Goal: Task Accomplishment & Management: Complete application form

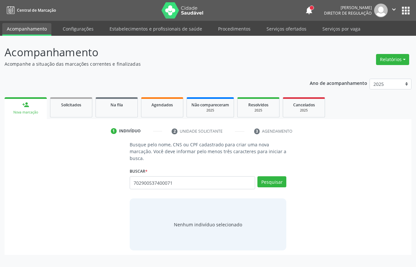
type input "702900537400071"
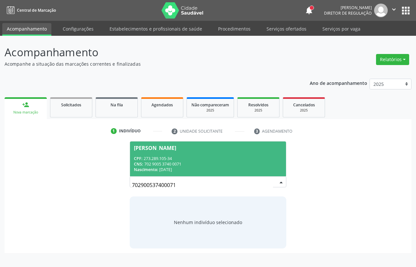
click at [176, 145] on div "[PERSON_NAME]" at bounding box center [155, 147] width 42 height 5
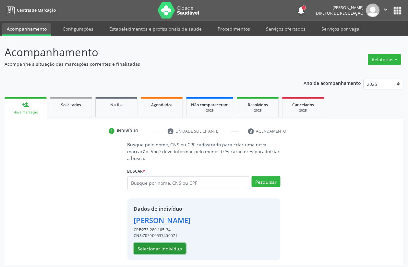
click at [167, 246] on button "Selecionar indivíduo" at bounding box center [160, 248] width 52 height 11
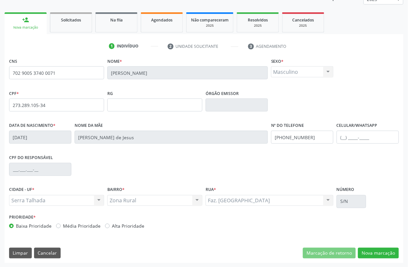
scroll to position [85, 0]
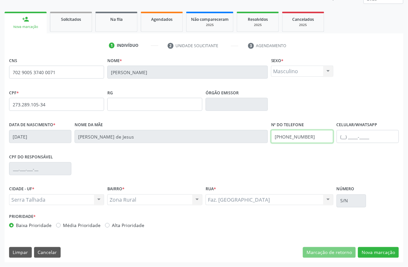
click at [299, 138] on input "[PHONE_NUMBER]" at bounding box center [302, 136] width 62 height 13
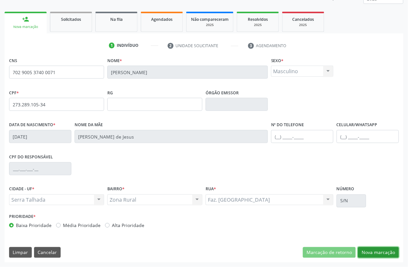
click at [385, 252] on button "Nova marcação" at bounding box center [378, 252] width 41 height 11
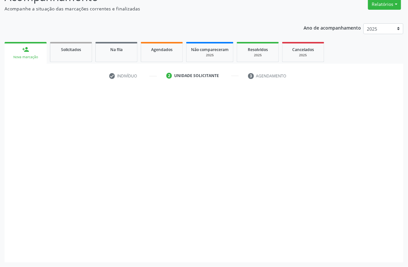
scroll to position [55, 0]
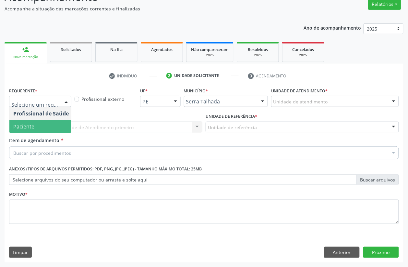
click at [36, 122] on span "Paciente" at bounding box center [40, 126] width 63 height 13
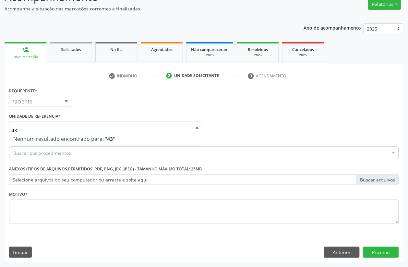
type input "4"
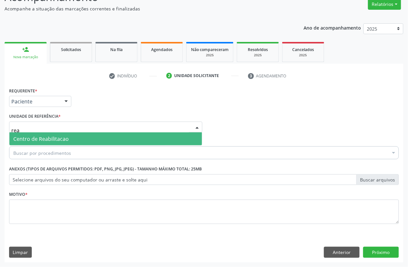
type input "reab"
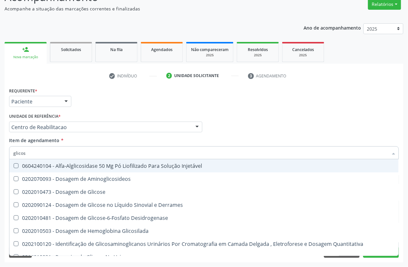
type input "glicose"
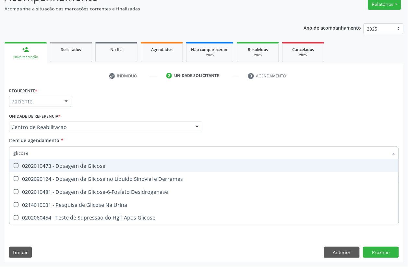
click at [68, 163] on div "0202010473 - Dosagem de Glicose" at bounding box center [204, 165] width 382 height 5
checkbox Glicose "true"
click at [58, 154] on input "glicose" at bounding box center [200, 152] width 375 height 13
type input "acido"
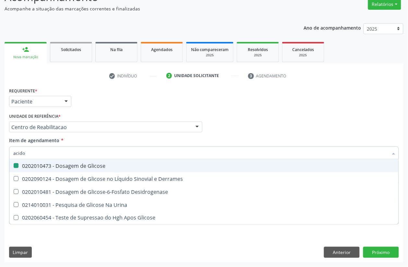
checkbox Glicose "false"
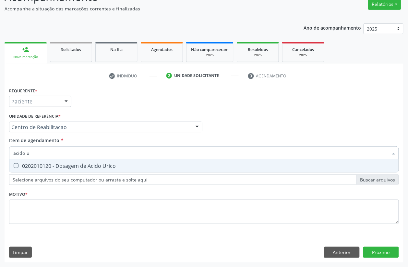
type input "acido ur"
click at [58, 165] on div "0202010120 - Dosagem de Acido Urico" at bounding box center [204, 165] width 382 height 5
checkbox Urico "true"
click at [51, 158] on input "acido ur" at bounding box center [200, 152] width 375 height 13
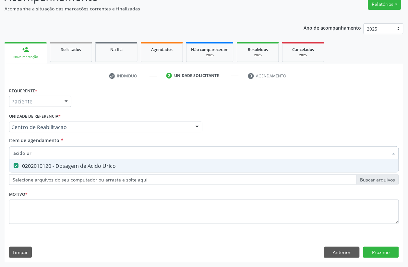
click at [51, 158] on input "acido ur" at bounding box center [200, 152] width 375 height 13
type input "cr"
checkbox Urico "false"
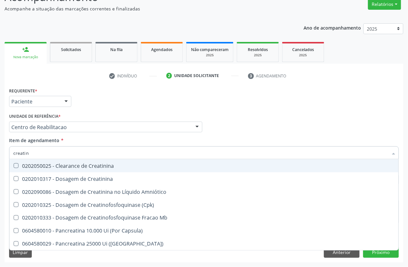
type input "creatini"
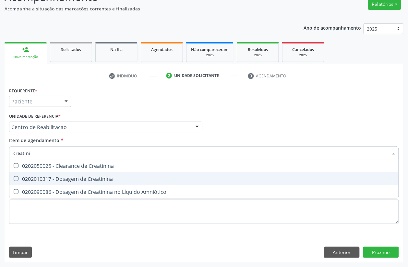
click at [43, 179] on div "0202010317 - Dosagem de Creatinina" at bounding box center [204, 178] width 382 height 5
checkbox Creatinina "true"
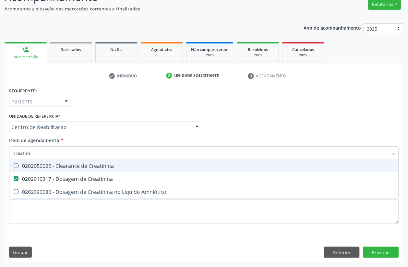
click at [38, 156] on input "creatini" at bounding box center [200, 152] width 375 height 13
checkbox Creatinina "false"
type input "ureia"
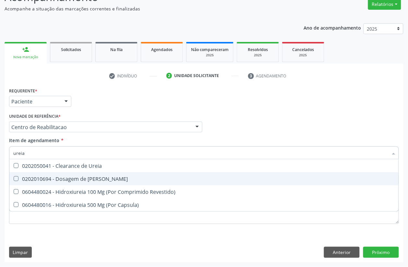
click at [47, 177] on div "0202010694 - Dosagem de [PERSON_NAME]" at bounding box center [204, 178] width 382 height 5
checkbox Ureia "true"
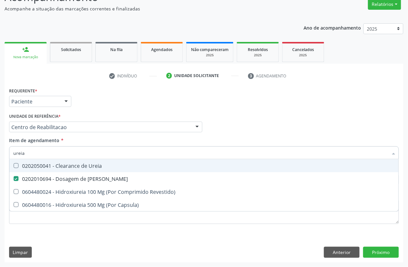
click at [36, 148] on input "ureia" at bounding box center [200, 152] width 375 height 13
type input "cole"
checkbox Ureia "false"
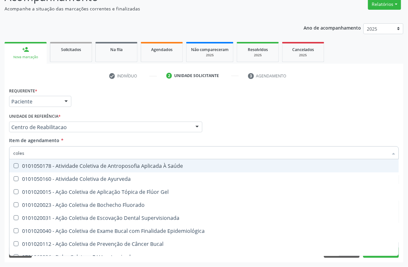
type input "colest"
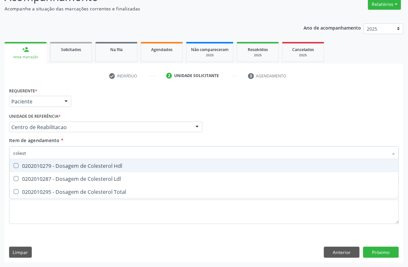
click at [17, 170] on span "0202010279 - Dosagem de Colesterol Hdl" at bounding box center [204, 165] width 390 height 13
checkbox Hdl "true"
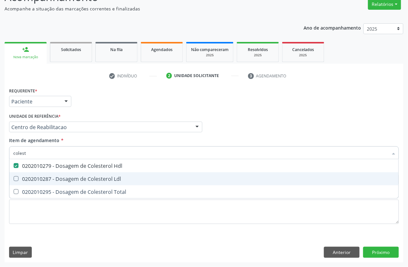
click at [19, 179] on div "0202010287 - Dosagem de Colesterol Ldl" at bounding box center [204, 178] width 382 height 5
checkbox Ldl "true"
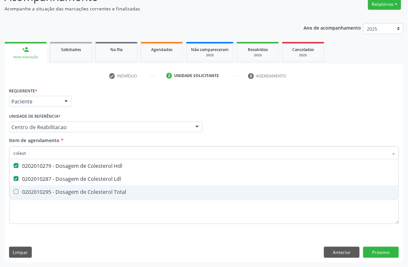
click at [24, 194] on div "0202010295 - Dosagem de Colesterol Total" at bounding box center [204, 191] width 382 height 5
checkbox Total "true"
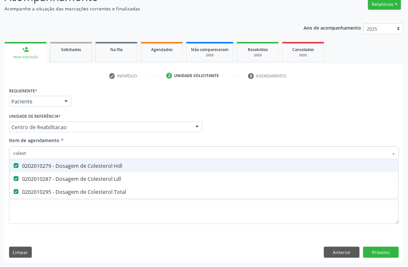
click at [37, 155] on input "colest" at bounding box center [200, 152] width 375 height 13
checkbox Hdl "false"
checkbox Ldl "false"
checkbox Total "false"
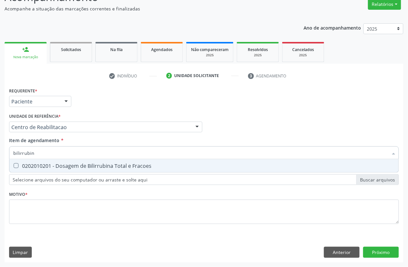
type input "bilirrubina"
click at [51, 167] on div "0202010201 - Dosagem de Bilirrubina Total e Fracoes" at bounding box center [204, 165] width 382 height 5
checkbox Fracoes "true"
click at [49, 156] on input "bilirrubina" at bounding box center [200, 152] width 375 height 13
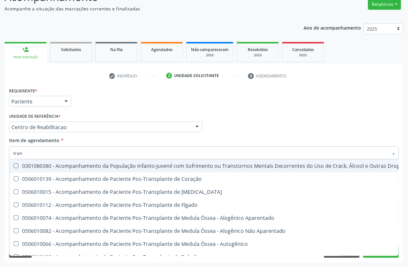
type input "trans"
checkbox \(Uai\)\ "false"
type input "transa"
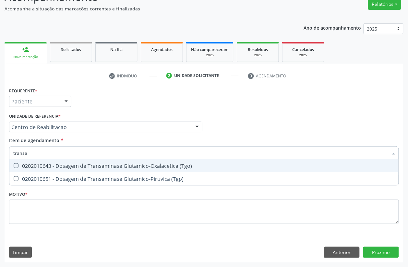
click at [61, 168] on div "0202010643 - Dosagem de Transaminase Glutamico-Oxalacetica (Tgo)" at bounding box center [204, 165] width 382 height 5
checkbox \(Tgo\) "true"
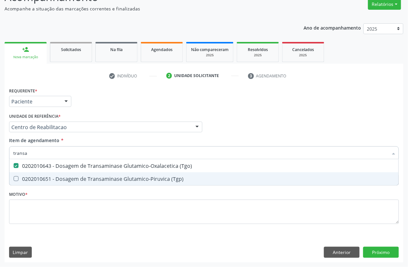
click at [62, 181] on div "0202010651 - Dosagem de Transaminase Glutamico-Piruvica (Tgp)" at bounding box center [204, 178] width 382 height 5
checkbox \(Tgp\) "true"
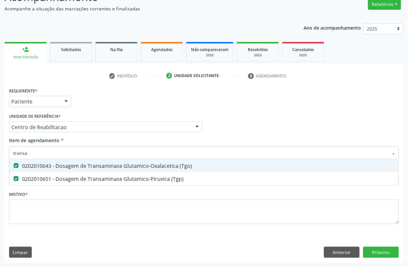
click at [29, 156] on input "transa" at bounding box center [200, 152] width 375 height 13
checkbox \(Tgo\) "false"
checkbox \(Tgp\) "false"
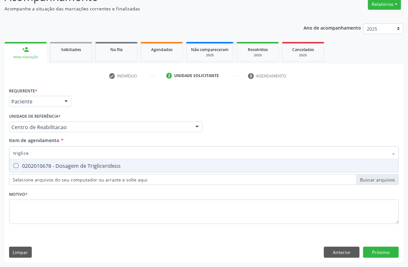
type input "triglicer"
click at [25, 166] on div "0202010678 - Dosagem de Triglicerideos" at bounding box center [204, 165] width 382 height 5
checkbox Triglicerideos "true"
click at [30, 155] on input "triglicer" at bounding box center [200, 152] width 375 height 13
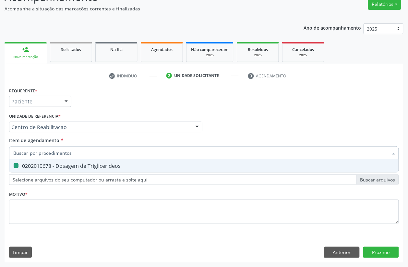
checkbox Triglicerideos "false"
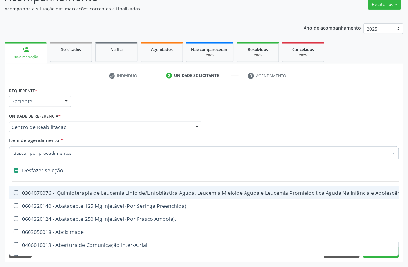
type input "g"
checkbox Aberto\) "true"
checkbox Drenavel "true"
checkbox Doses\) "true"
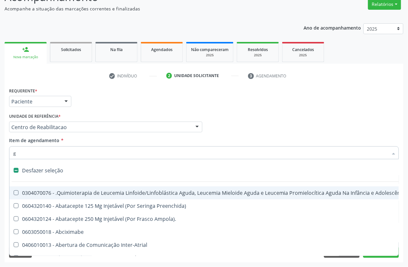
checkbox Inalante\) "true"
checkbox Bursectomia "true"
checkbox Linear "true"
checkbox Ativa "true"
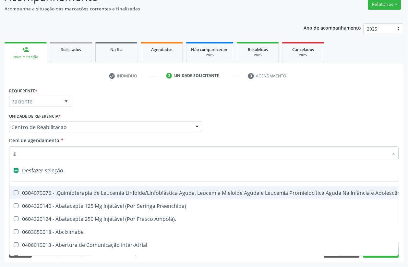
checkbox Inteiro "true"
checkbox \(Ventriculografia\) "true"
type input "gl"
checkbox Aparentado "true"
checkbox Terapeutica\) "true"
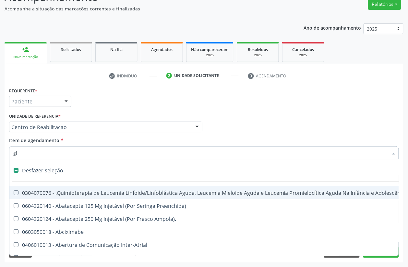
checkbox Nutricional "true"
checkbox Bloco "true"
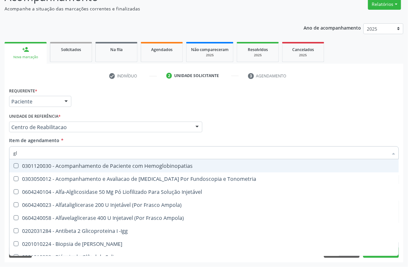
type input "gli"
checkbox \(Confirmatorio\) "true"
checkbox Glomerular "true"
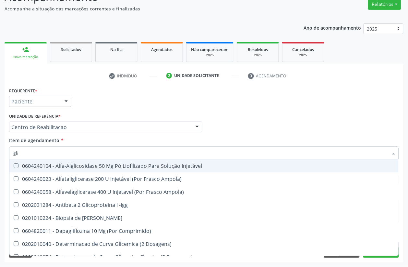
type input "glic"
checkbox Aminoglicosideos "true"
checkbox Glicose "false"
checkbox Derrames "true"
checkbox Triglicerideos "false"
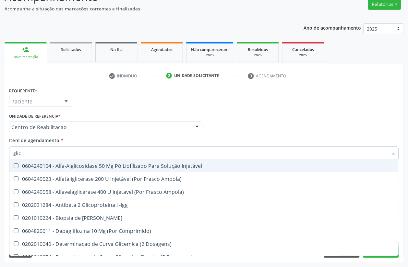
type input "glico"
checkbox Comprimido\) "true"
checkbox Aminoglicosideos "false"
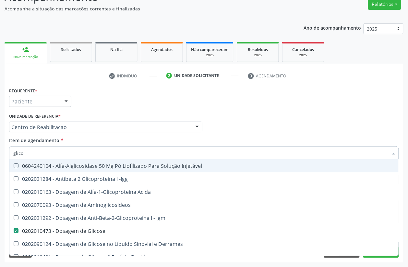
type input "glicos"
checkbox Acida "true"
checkbox Glicose "false"
type input "glicosi"
checkbox Acida "false"
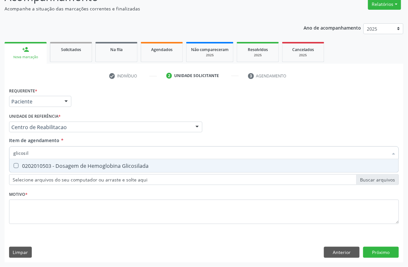
type input "glicosila"
click at [42, 164] on div "0202010503 - Dosagem de Hemoglobina Glicosilada" at bounding box center [204, 165] width 382 height 5
checkbox Glicosilada "true"
click at [38, 153] on input "glicosila" at bounding box center [200, 152] width 375 height 13
click at [37, 153] on input "glicosila" at bounding box center [200, 152] width 375 height 13
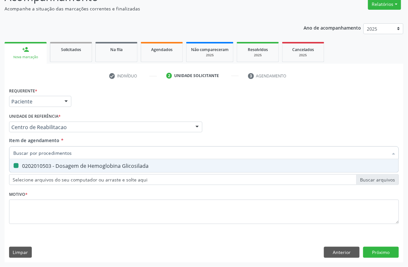
checkbox Glicosilada "false"
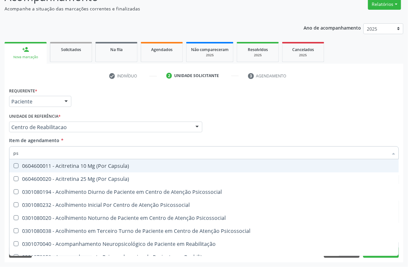
type input "psa"
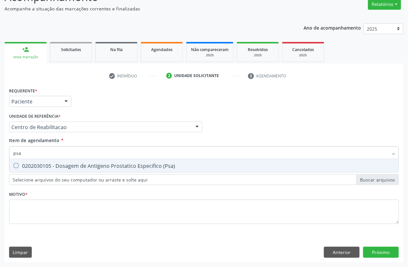
click at [38, 168] on div "0202030105 - Dosagem de Antigeno Prostatico Especifico (Psa)" at bounding box center [204, 165] width 382 height 5
checkbox \(Psa\) "true"
click at [35, 154] on input "psa" at bounding box center [200, 152] width 375 height 13
type input "hemo"
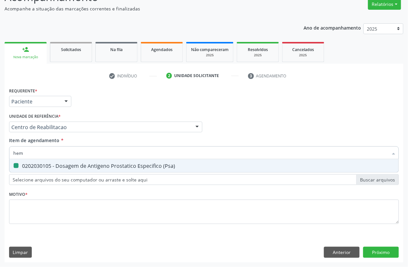
checkbox \(Psa\) "false"
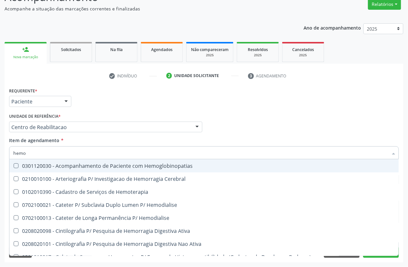
type input "hemog"
checkbox Tardio\) "true"
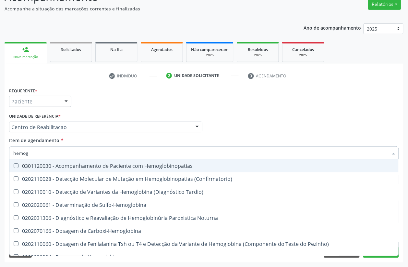
type input "hemogr"
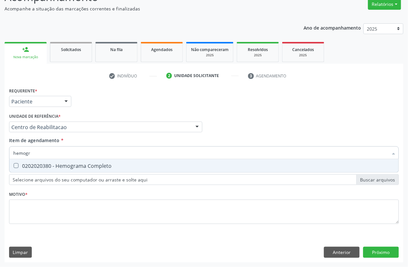
click at [57, 164] on div "0202020380 - Hemograma Completo" at bounding box center [204, 165] width 382 height 5
checkbox Completo "true"
click at [53, 150] on input "hemogr" at bounding box center [200, 152] width 375 height 13
type input "anal"
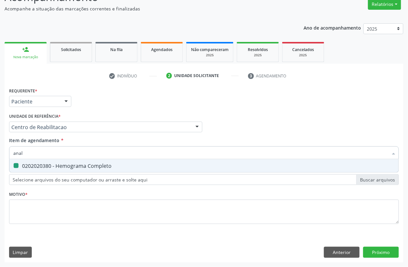
checkbox Completo "false"
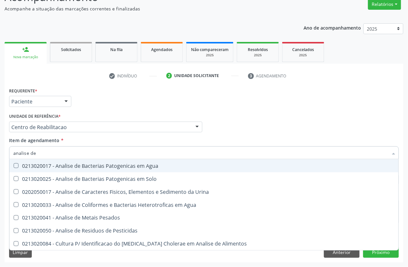
type input "analise de c"
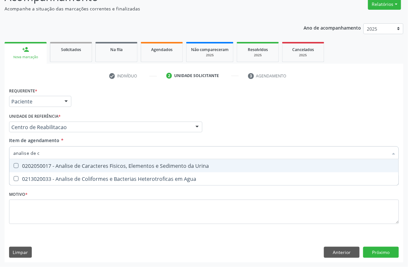
click at [48, 160] on span "0202050017 - Analise de Caracteres Fisicos, Elementos e Sedimento da Urina" at bounding box center [204, 165] width 390 height 13
checkbox Urina "true"
click at [46, 151] on input "analise de c" at bounding box center [200, 152] width 375 height 13
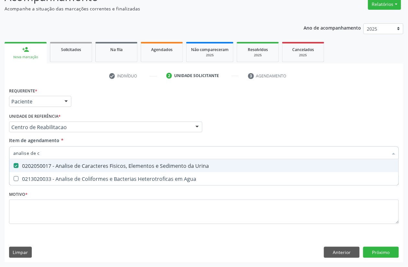
click at [46, 151] on input "analise de c" at bounding box center [200, 152] width 375 height 13
type input "pes"
checkbox Urina "false"
type input "pesquisa de ov"
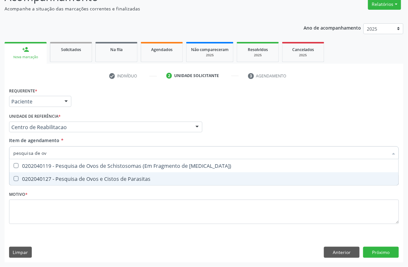
click at [60, 181] on div "0202040127 - Pesquisa de Ovos e Cistos de Parasitas" at bounding box center [204, 178] width 382 height 5
checkbox Parasitas "true"
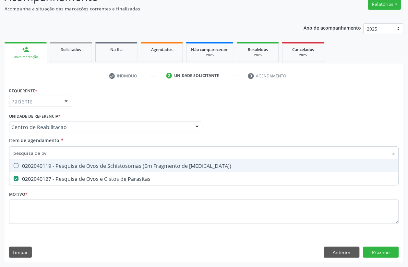
click at [54, 155] on input "pesquisa de ov" at bounding box center [200, 152] width 375 height 13
checkbox Parasitas "false"
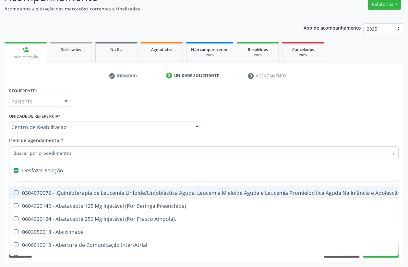
type input "t"
checkbox Reto "true"
checkbox Urina "false"
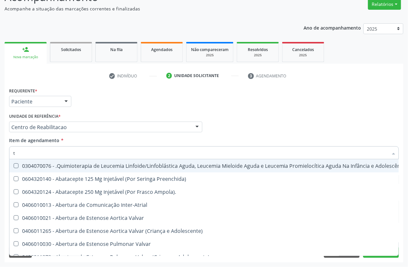
type input "[MEDICAL_DATA]"
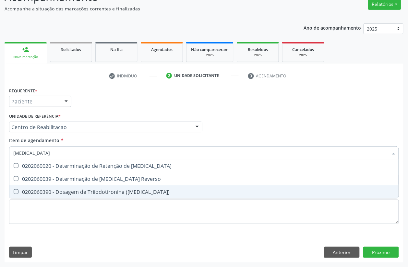
click at [59, 189] on div "0202060390 - Dosagem de Triiodotironina ([MEDICAL_DATA])" at bounding box center [204, 191] width 382 height 5
checkbox \(T3\) "true"
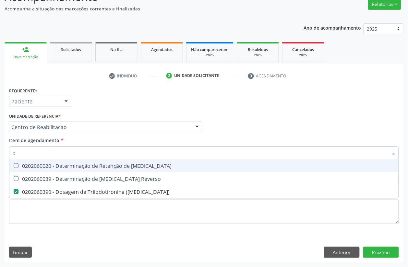
type input "t4"
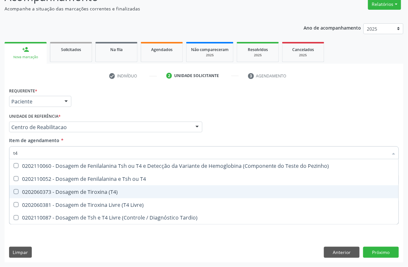
click at [49, 191] on div "0202060373 - Dosagem de Tiroxina (T4)" at bounding box center [204, 191] width 382 height 5
checkbox \(T4\) "true"
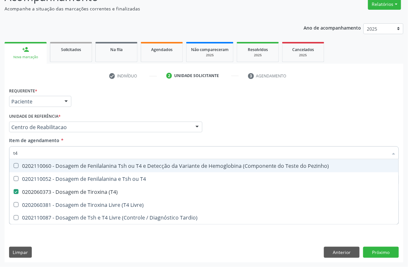
type input "t"
checkbox \(T4\) "false"
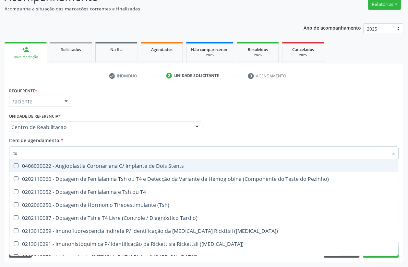
type input "tsh"
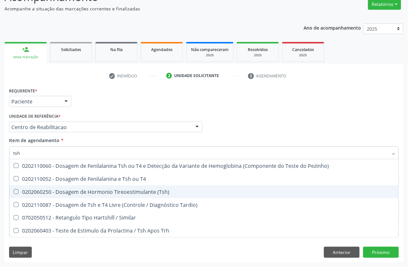
click at [54, 194] on div "0202060250 - Dosagem de Hormonio Tireoestimulante (Tsh)" at bounding box center [204, 191] width 382 height 5
checkbox \(Tsh\) "true"
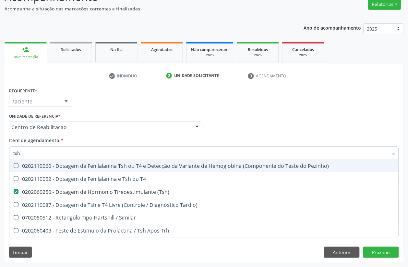
click at [90, 102] on div "Requerente * Paciente Profissional de Saúde Paciente Nenhum resultado encontrad…" at bounding box center [203, 98] width 393 height 25
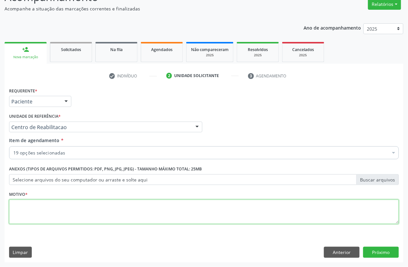
click at [52, 202] on textarea at bounding box center [204, 211] width 390 height 25
type textarea "a"
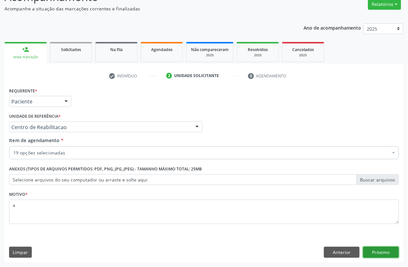
click at [369, 253] on button "Próximo" at bounding box center [382, 251] width 36 height 11
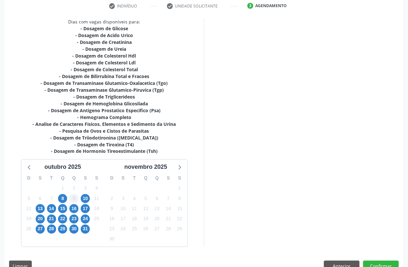
scroll to position [139, 0]
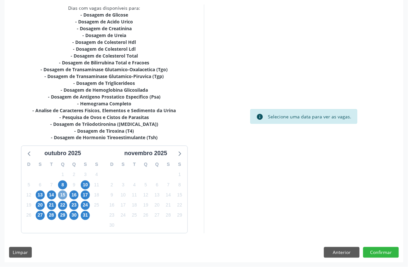
click at [62, 195] on span "15" at bounding box center [62, 194] width 9 height 9
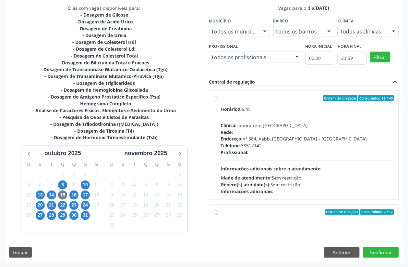
click at [259, 153] on div "Profissional: --" at bounding box center [308, 152] width 174 height 7
click at [219, 101] on input "Ordem de chegada Consumidos: 33 / 40 Horário: 06:45 Clínica: Laboratorio [GEOGR…" at bounding box center [216, 98] width 5 height 6
radio input "true"
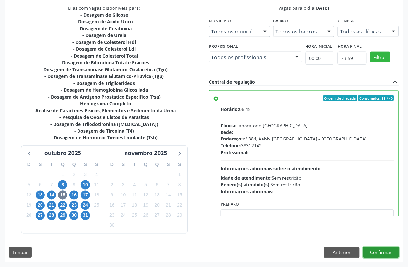
click at [390, 252] on button "Confirmar" at bounding box center [382, 252] width 36 height 11
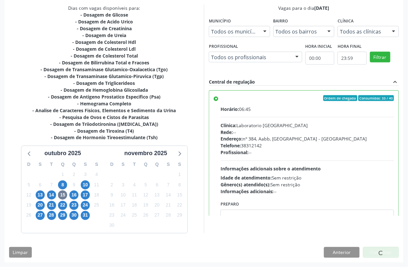
scroll to position [0, 0]
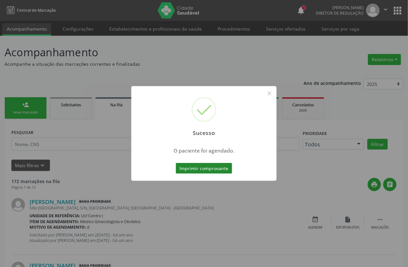
click at [210, 169] on button "Imprimir comprovante" at bounding box center [204, 168] width 56 height 11
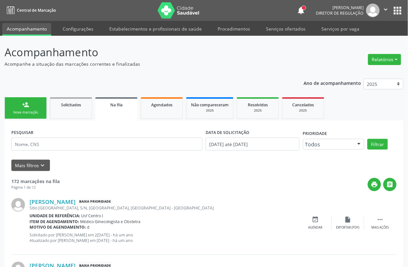
click at [23, 106] on div "person_add" at bounding box center [25, 104] width 7 height 7
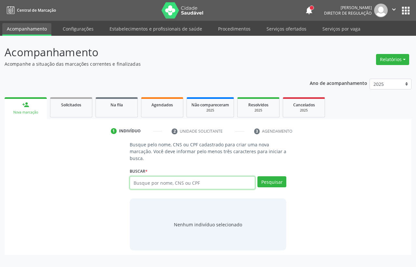
click at [166, 180] on input "text" at bounding box center [192, 182] width 125 height 13
type input "700506523070158"
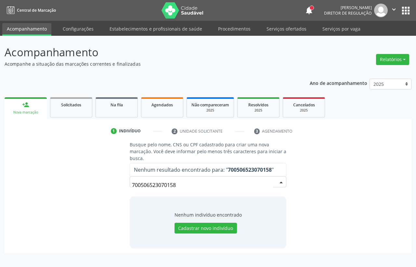
click at [162, 187] on input "700506523070158" at bounding box center [202, 184] width 141 height 13
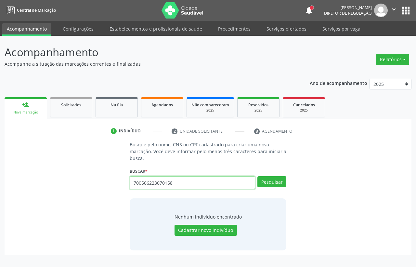
type input "700506223070158"
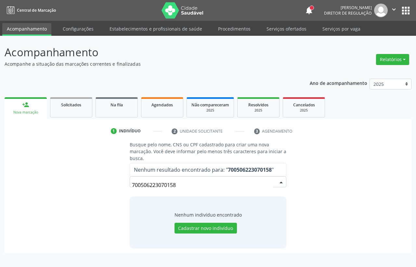
click at [194, 187] on input "700506223070158" at bounding box center [202, 184] width 141 height 13
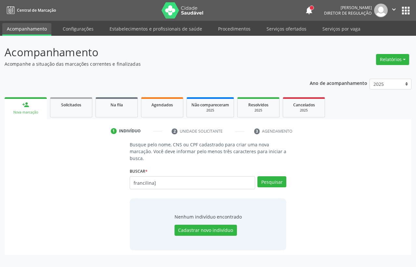
type input "francilina]"
type input "francilina"
click at [153, 182] on input "francilina" at bounding box center [192, 182] width 125 height 13
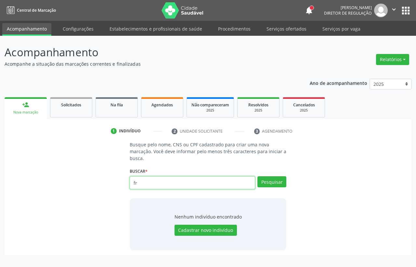
type input "f"
paste input "700506523070158"
type input "700506523070158"
click at [262, 186] on button "Pesquisar" at bounding box center [271, 181] width 29 height 11
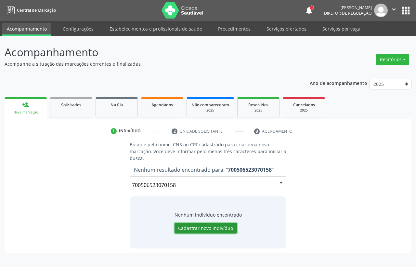
click at [215, 231] on button "Cadastrar novo indivíduo" at bounding box center [205, 227] width 62 height 11
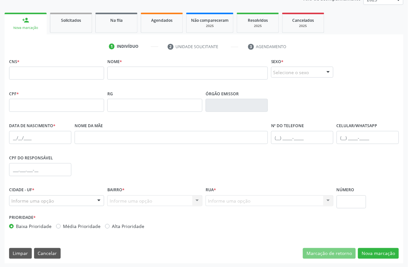
scroll to position [85, 0]
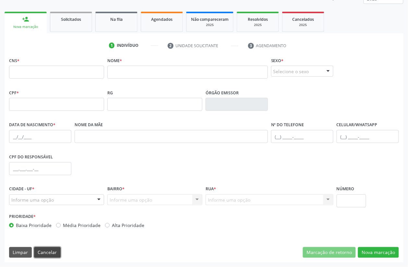
click at [52, 253] on button "Cancelar" at bounding box center [47, 252] width 27 height 11
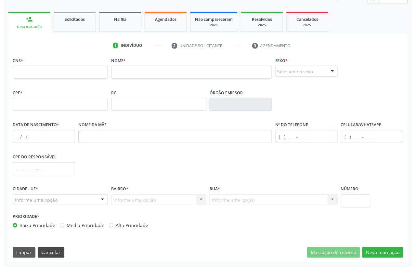
scroll to position [0, 0]
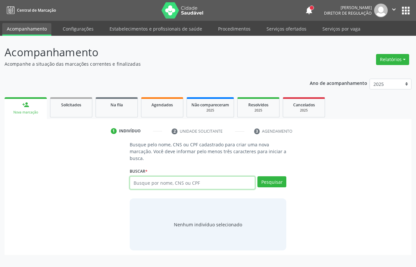
click at [157, 186] on input "text" at bounding box center [192, 182] width 125 height 13
type input "[PERSON_NAME]"
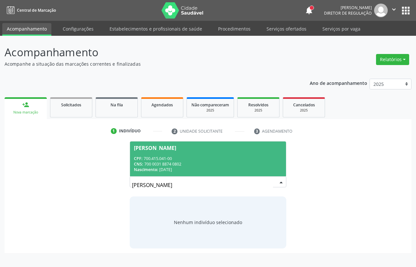
click at [145, 206] on div "Nenhum indivíduo selecionado" at bounding box center [208, 222] width 156 height 52
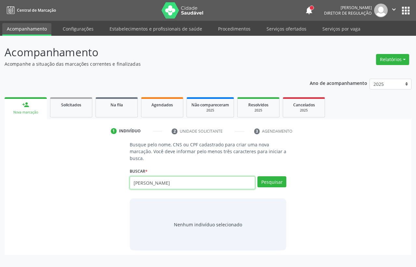
click at [176, 182] on input "[PERSON_NAME]" at bounding box center [192, 182] width 125 height 13
type input "francimar"
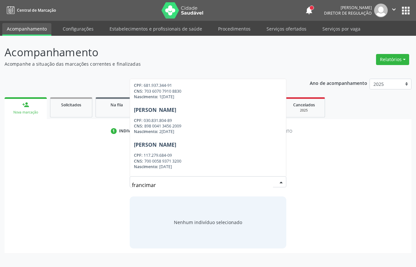
scroll to position [391, 0]
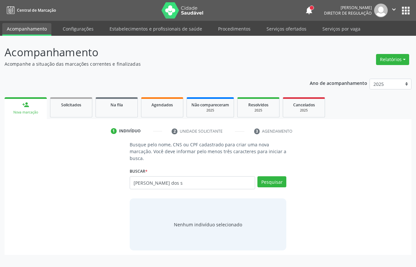
type input "[PERSON_NAME] dos s"
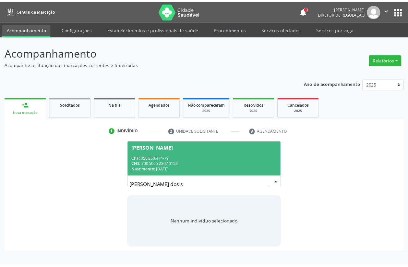
scroll to position [0, 0]
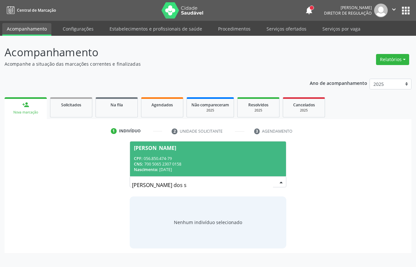
click at [195, 154] on span "[PERSON_NAME] CPF: 056.850.474-79 CNS: 700 5065 2307 0158 Nascimento: [DATE]" at bounding box center [208, 158] width 156 height 35
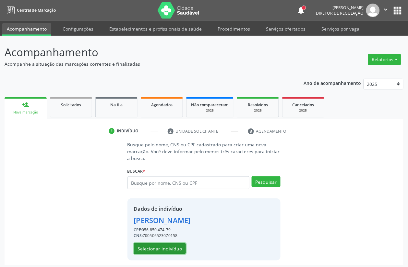
click at [169, 252] on button "Selecionar indivíduo" at bounding box center [160, 248] width 52 height 11
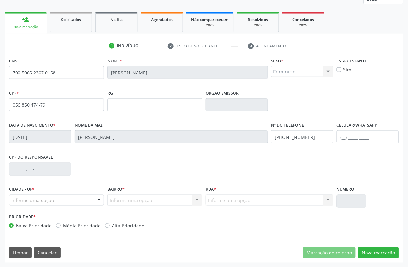
scroll to position [85, 0]
click at [389, 254] on button "Nova marcação" at bounding box center [378, 252] width 41 height 11
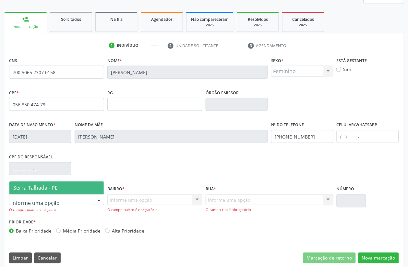
click at [62, 196] on div at bounding box center [56, 199] width 95 height 11
click at [59, 188] on span "Serra Talhada - PE" at bounding box center [56, 187] width 94 height 13
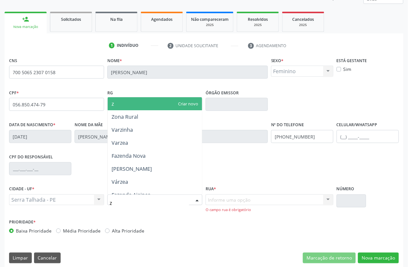
type input "zo"
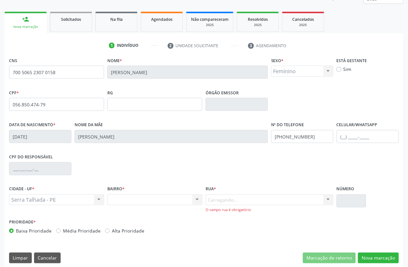
click at [217, 200] on div "Carregando... Nenhum resultado encontrado para: " " Nenhuma opção encontrada. D…" at bounding box center [270, 203] width 128 height 19
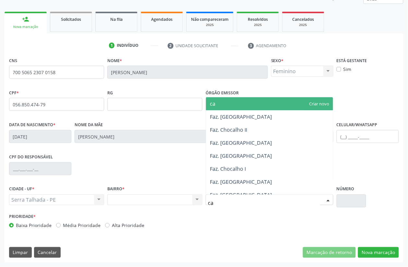
type input "cat"
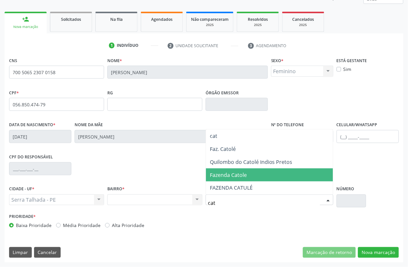
click at [244, 177] on span "Fazenda Catole" at bounding box center [228, 174] width 37 height 7
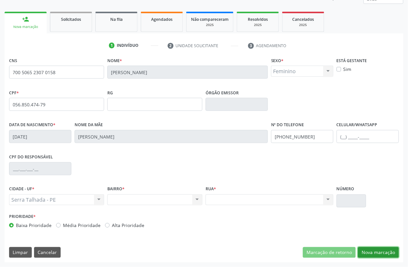
click at [372, 254] on button "Nova marcação" at bounding box center [378, 252] width 41 height 11
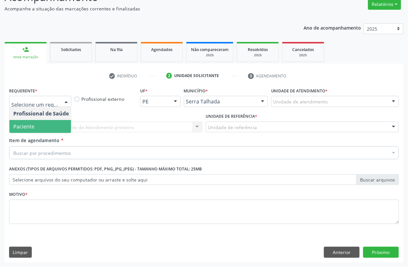
click at [29, 123] on span "Paciente" at bounding box center [23, 126] width 21 height 7
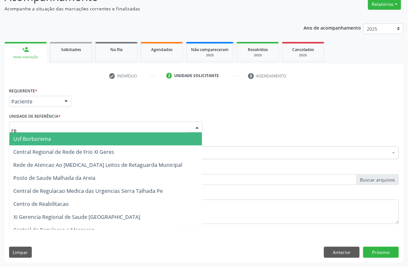
type input "rea"
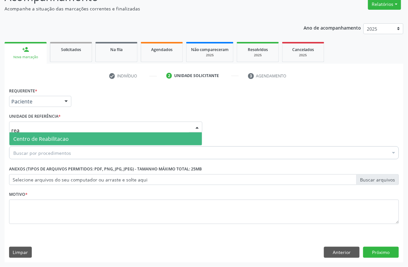
click at [34, 137] on span "Centro de Reabilitacao" at bounding box center [41, 138] width 56 height 7
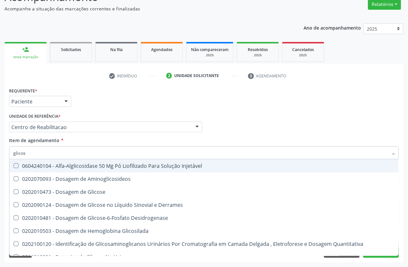
type input "glicose"
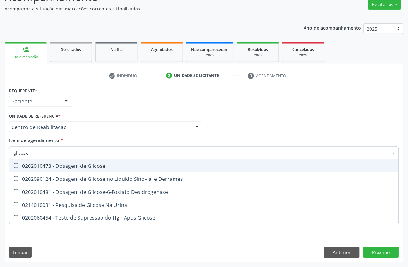
click at [57, 166] on div "0202010473 - Dosagem de Glicose" at bounding box center [204, 165] width 382 height 5
checkbox Glicose "true"
click at [52, 157] on input "glicose" at bounding box center [200, 152] width 375 height 13
type input "aci"
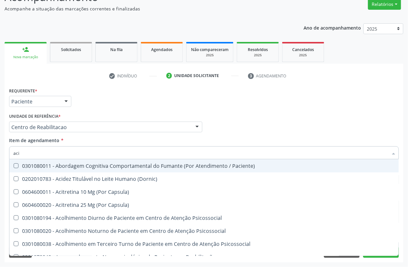
checkbox Paciente\) "false"
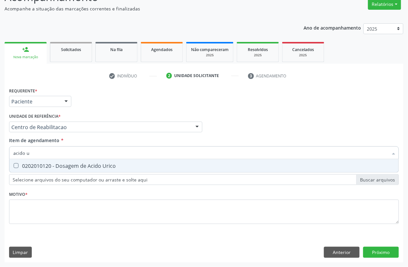
type input "acido ur"
click at [44, 160] on span "0202010120 - Dosagem de Acido Urico" at bounding box center [204, 165] width 390 height 13
checkbox Urico "true"
click at [43, 153] on input "acido ur" at bounding box center [200, 152] width 375 height 13
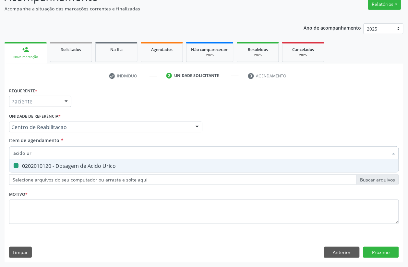
type input "acido"
checkbox Urico "false"
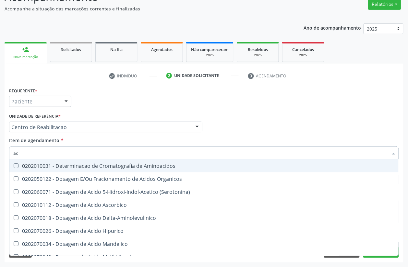
type input "a"
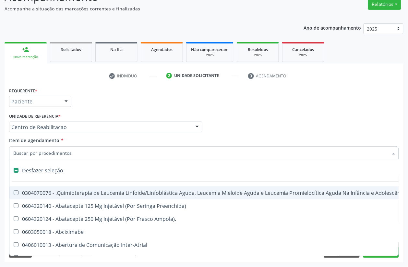
checkbox Adolescente\) "false"
checkbox Comprimido\) "false"
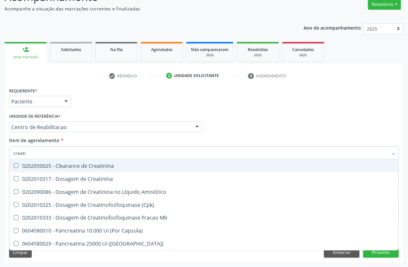
type input "creatin"
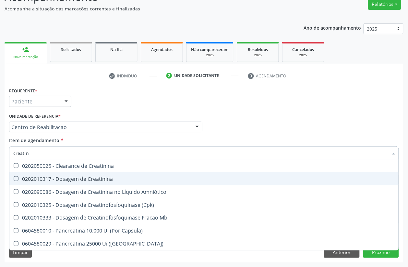
click at [35, 181] on div "0202010317 - Dosagem de Creatinina" at bounding box center [204, 178] width 382 height 5
checkbox Creatinina "true"
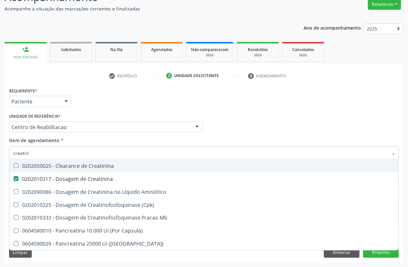
click at [38, 153] on input "creatin" at bounding box center [200, 152] width 375 height 13
type input "ur"
checkbox Creatinina "false"
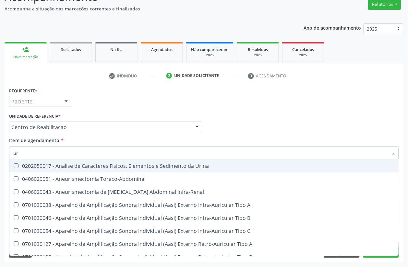
type input "ure"
checkbox Urico "false"
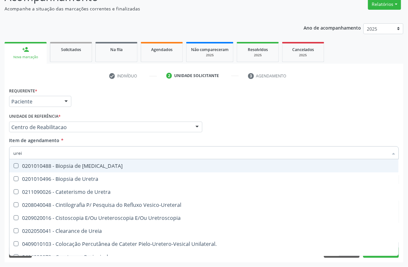
type input "ureia"
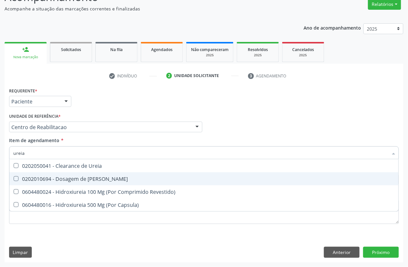
click at [47, 176] on div "0202010694 - Dosagem de [PERSON_NAME]" at bounding box center [204, 178] width 382 height 5
checkbox Ureia "true"
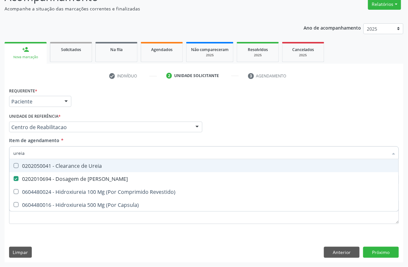
click at [37, 155] on input "ureia" at bounding box center [200, 152] width 375 height 13
type input "cole"
checkbox Ureia "false"
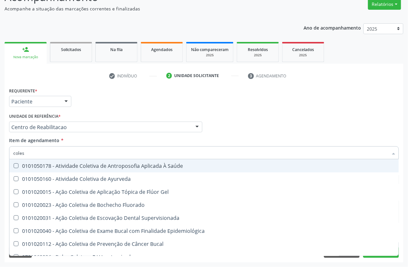
type input "colest"
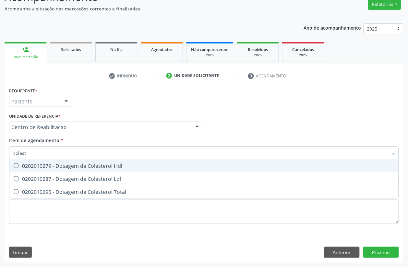
click at [25, 160] on span "0202010279 - Dosagem de Colesterol Hdl" at bounding box center [204, 165] width 390 height 13
checkbox Hdl "true"
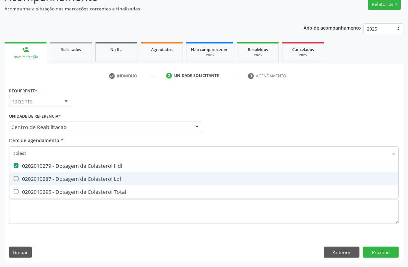
click at [30, 176] on div "0202010287 - Dosagem de Colesterol Ldl" at bounding box center [204, 178] width 382 height 5
checkbox Ldl "true"
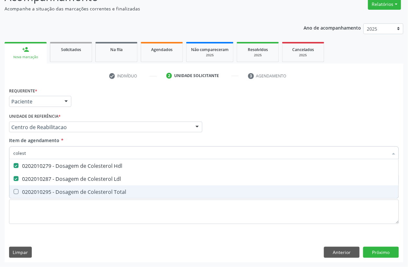
drag, startPoint x: 33, startPoint y: 191, endPoint x: 33, endPoint y: 158, distance: 32.5
click at [33, 191] on div "0202010295 - Dosagem de Colesterol Total" at bounding box center [204, 191] width 382 height 5
checkbox Total "true"
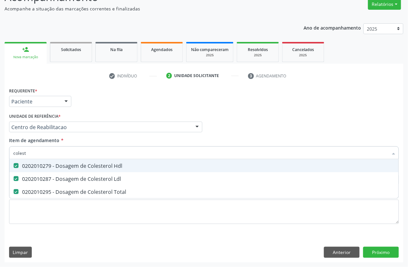
click at [36, 151] on input "colest" at bounding box center [200, 152] width 375 height 13
type input "bi"
checkbox Hdl "false"
checkbox Ldl "false"
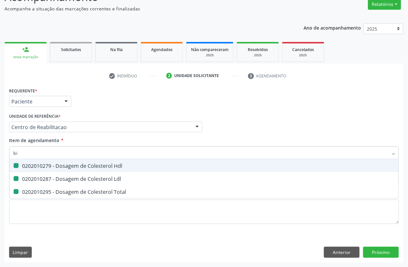
checkbox Total "false"
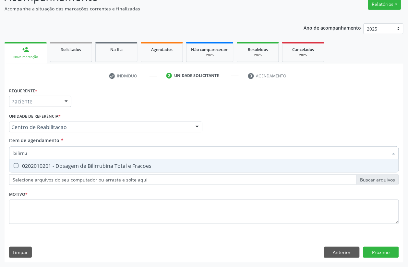
type input "bilirrub"
click at [41, 167] on div "0202010201 - Dosagem de Bilirrubina Total e Fracoes" at bounding box center [204, 165] width 382 height 5
checkbox Fracoes "true"
click at [45, 151] on input "bilirrub" at bounding box center [200, 152] width 375 height 13
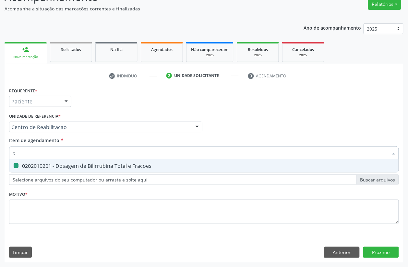
type input "tr"
checkbox Fracoes "false"
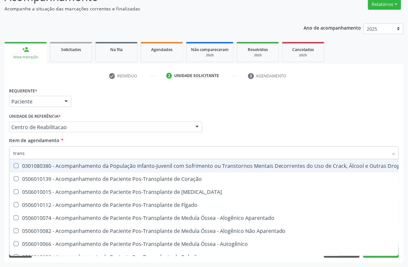
type input "transa"
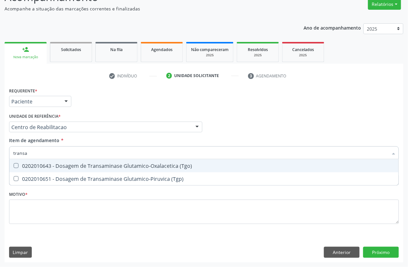
click at [34, 166] on div "0202010643 - Dosagem de Transaminase Glutamico-Oxalacetica (Tgo)" at bounding box center [204, 165] width 382 height 5
checkbox \(Tgo\) "true"
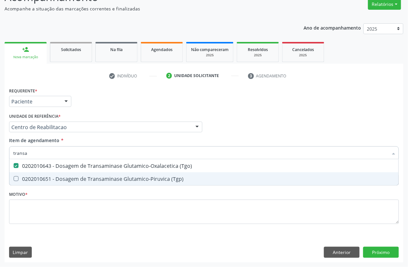
click at [30, 174] on span "0202010651 - Dosagem de Transaminase Glutamico-Piruvica (Tgp)" at bounding box center [204, 178] width 390 height 13
checkbox \(Tgp\) "true"
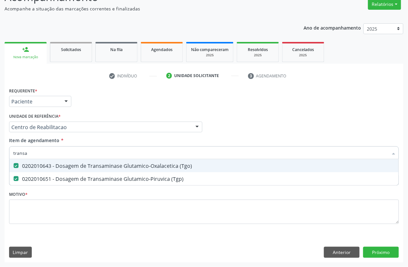
click at [33, 155] on input "transa" at bounding box center [200, 152] width 375 height 13
checkbox \(Tgo\) "false"
checkbox \(Tgp\) "false"
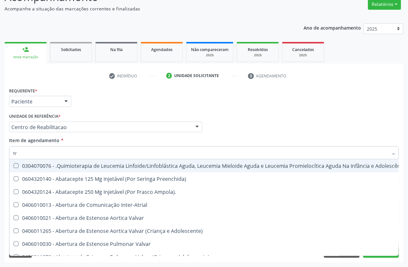
type input "tri"
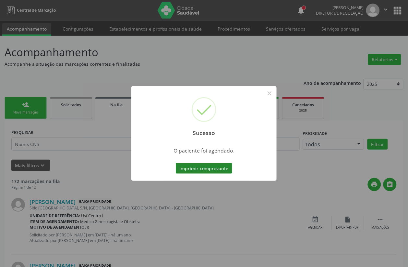
click at [217, 163] on button "Imprimir comprovante" at bounding box center [204, 168] width 56 height 11
